Goal: Register for event/course

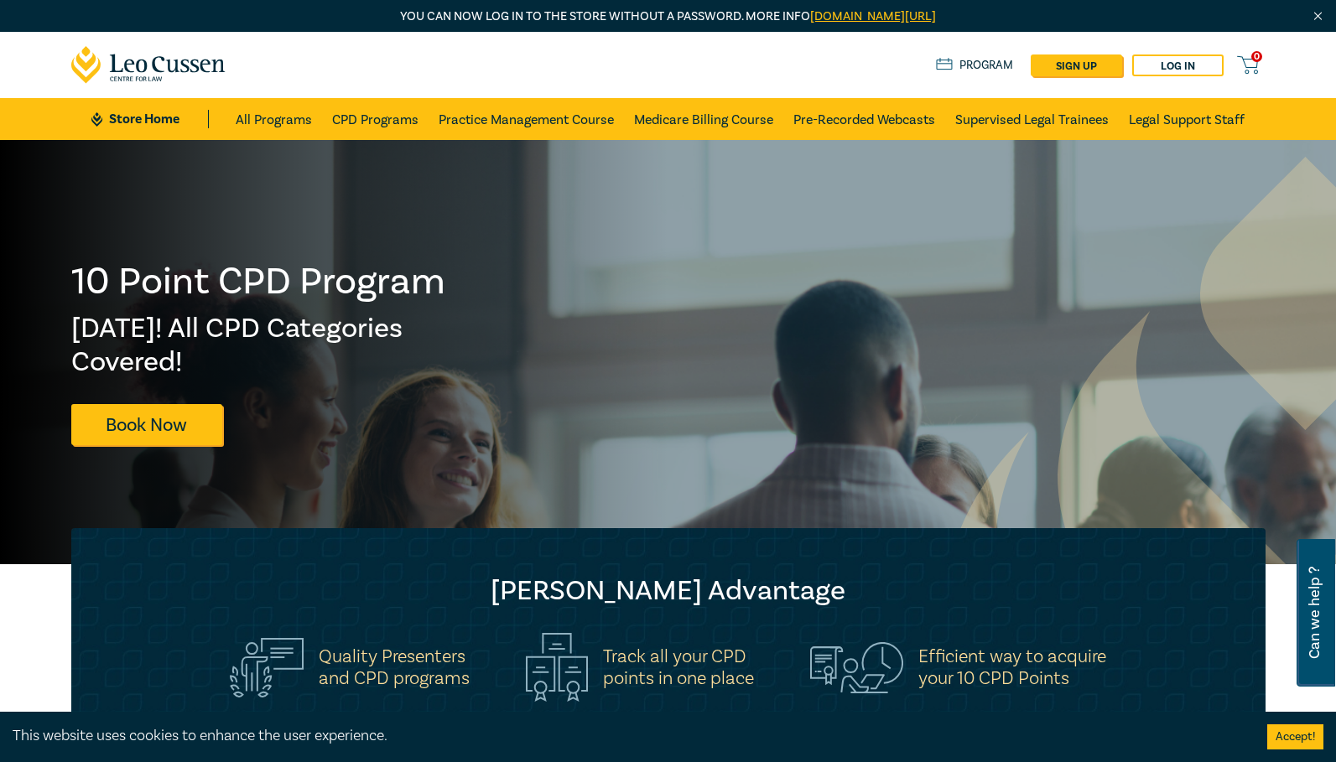
click at [978, 59] on link "Program" at bounding box center [975, 65] width 78 height 18
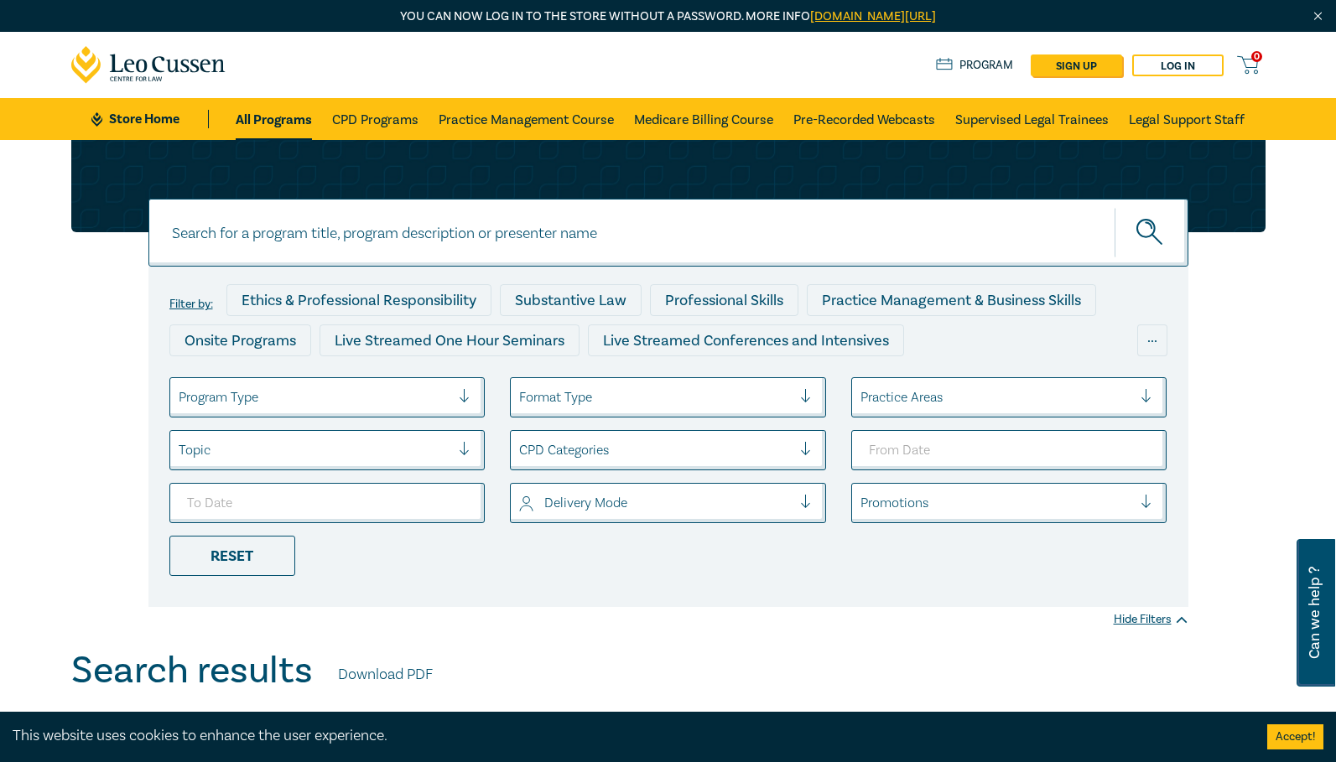
click at [1321, 13] on img "Close" at bounding box center [1317, 16] width 14 height 14
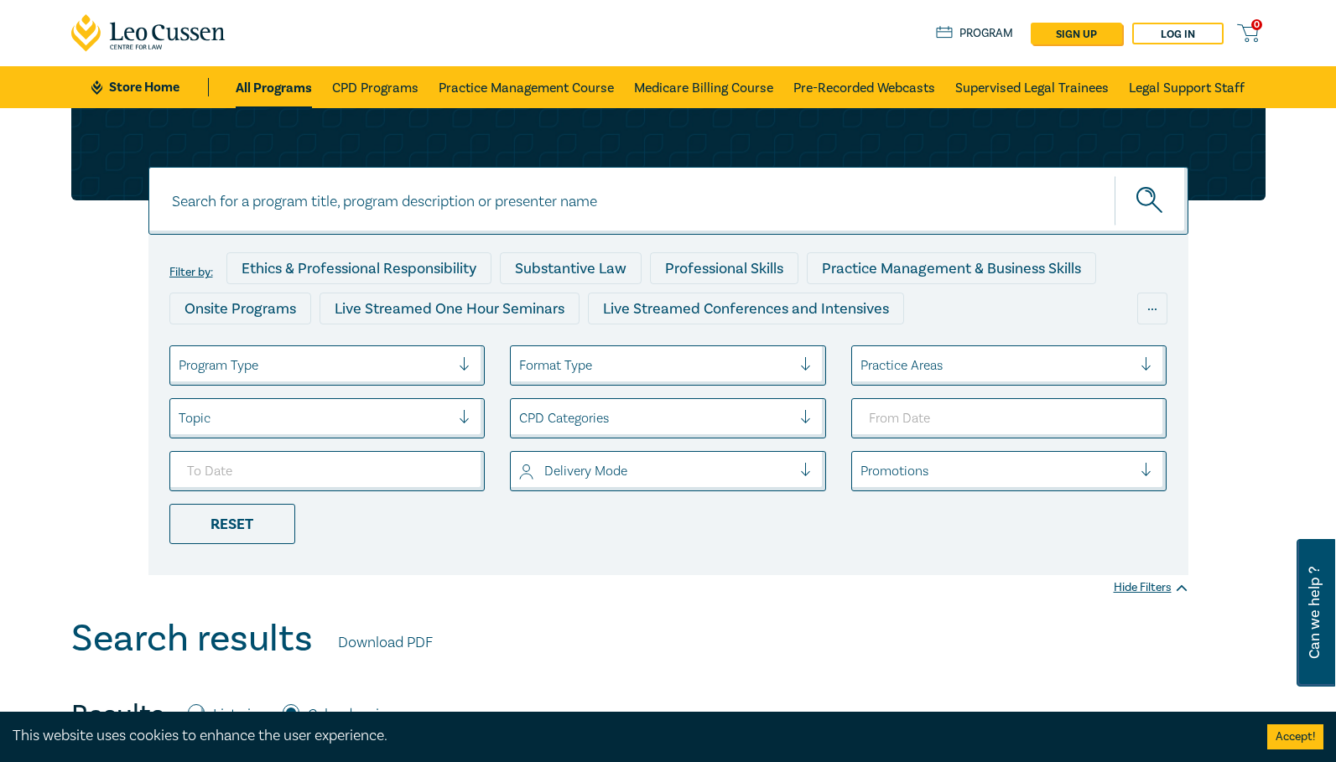
click at [1321, 13] on nav "0 $ NaN Store Home About us Program sign up Log in 0 Store Home All Programs CP…" at bounding box center [668, 54] width 1336 height 108
